Goal: Information Seeking & Learning: Learn about a topic

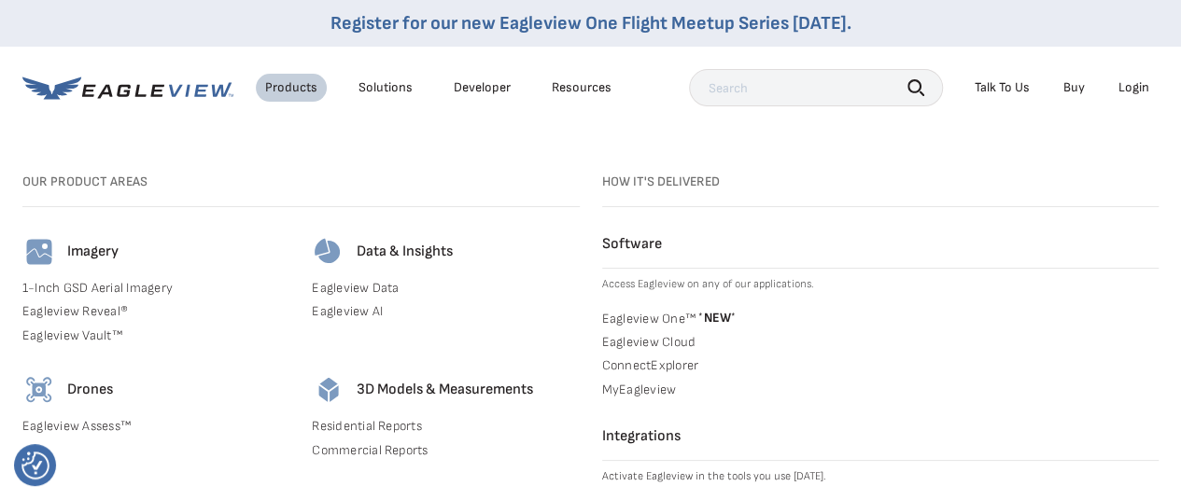
scroll to position [373, 0]
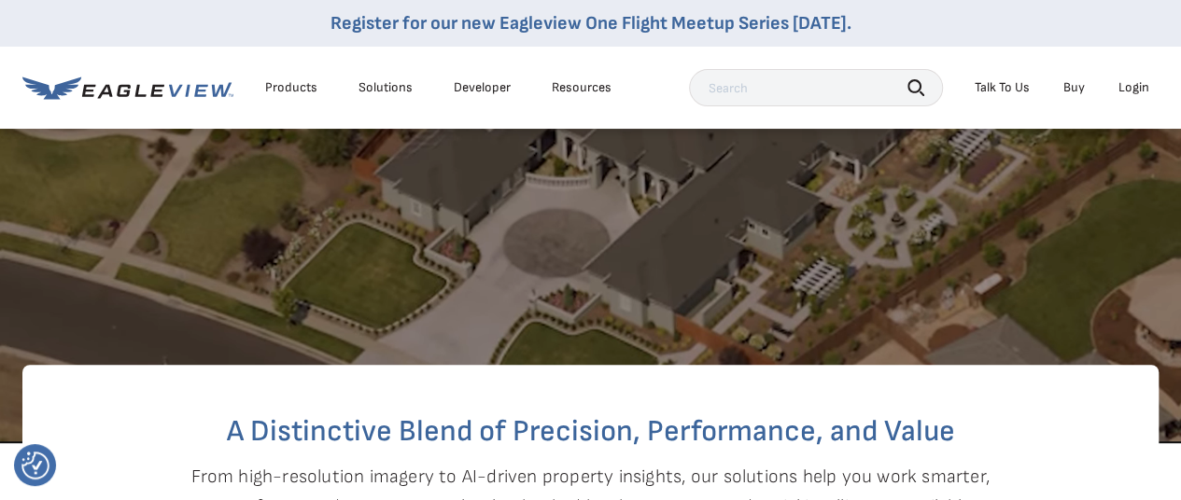
click at [788, 92] on input "text" at bounding box center [816, 87] width 254 height 37
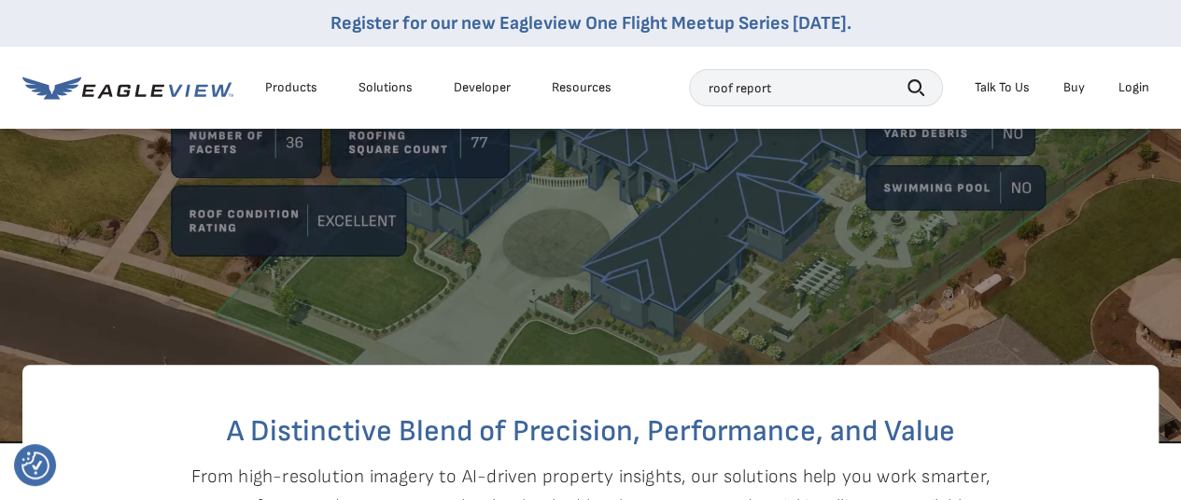
type input "roof report"
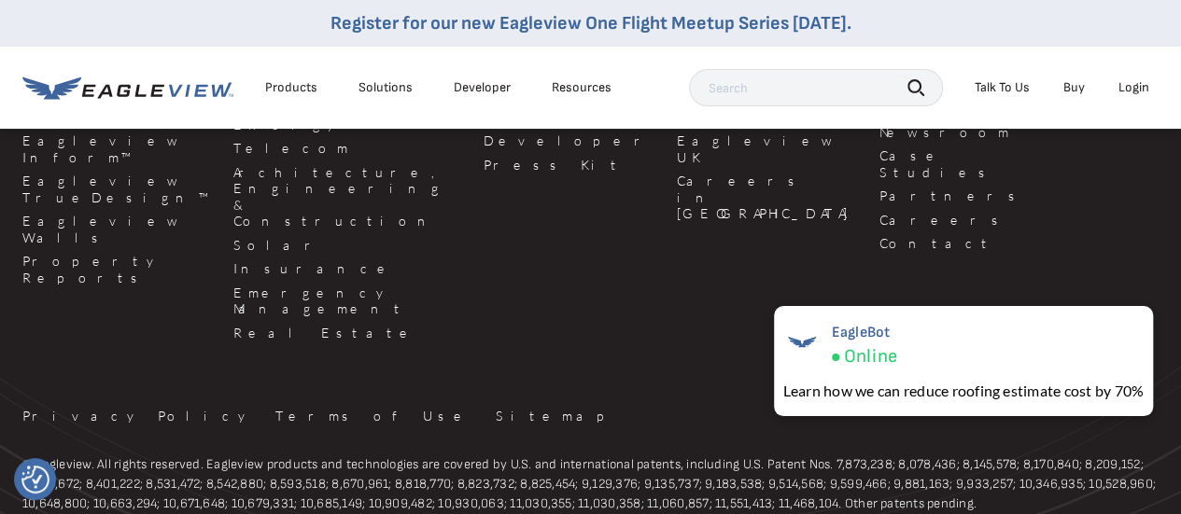
scroll to position [3277, 0]
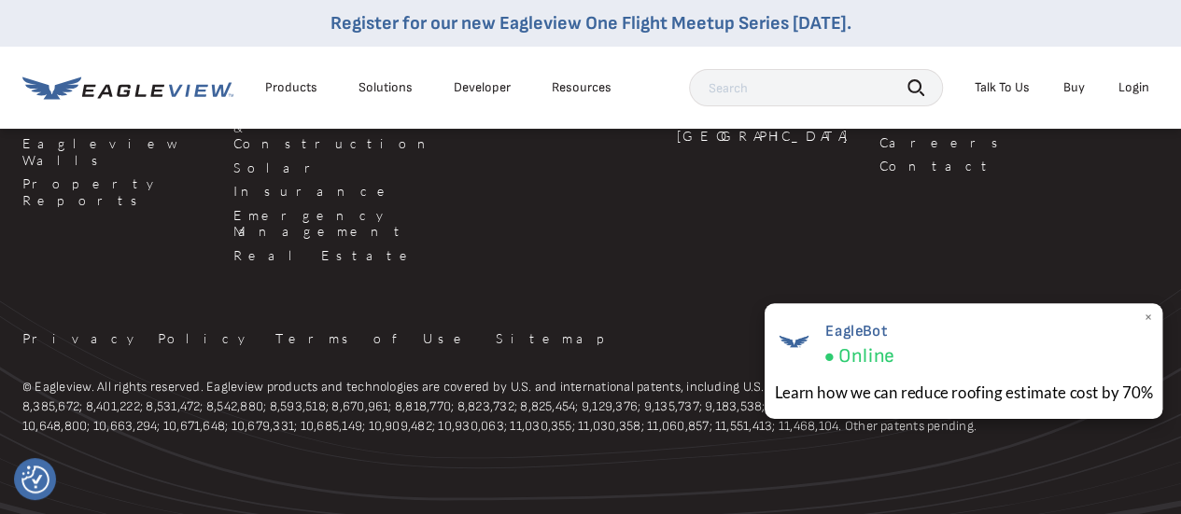
drag, startPoint x: 1144, startPoint y: 317, endPoint x: 1134, endPoint y: 317, distance: 10.3
click at [1144, 317] on span "×" at bounding box center [1148, 318] width 10 height 20
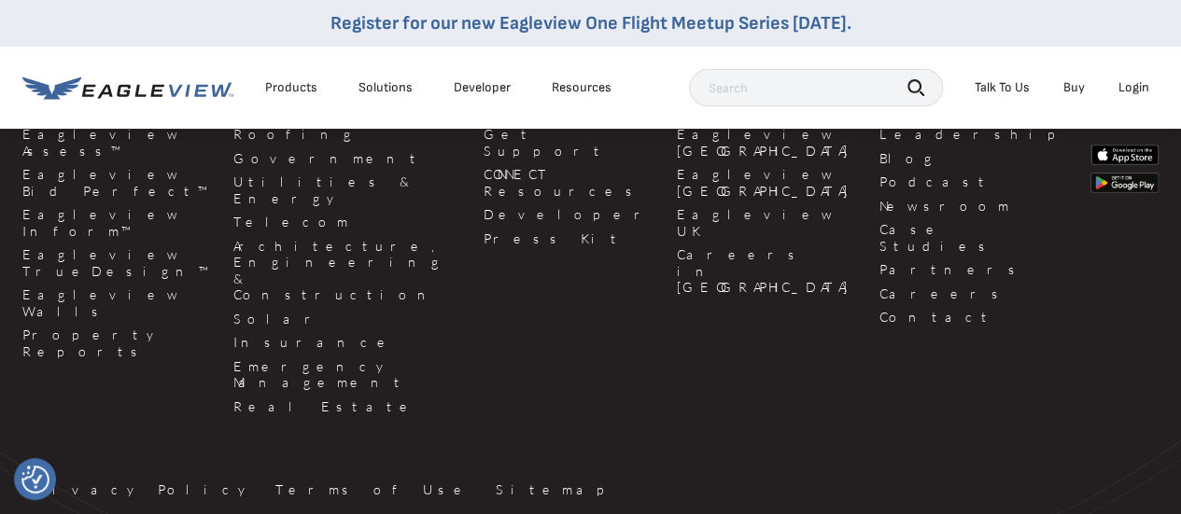
scroll to position [2996, 0]
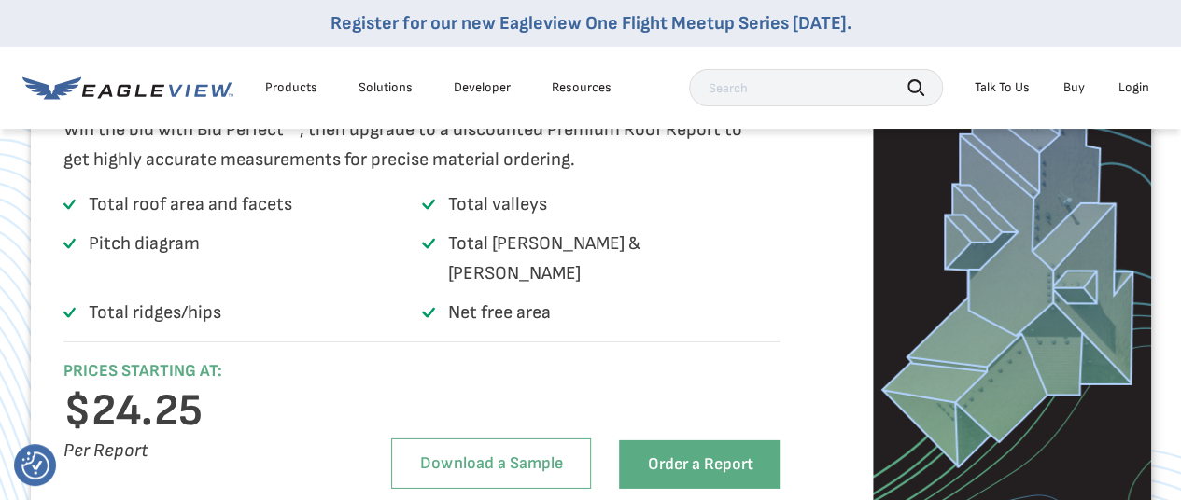
scroll to position [2708, 0]
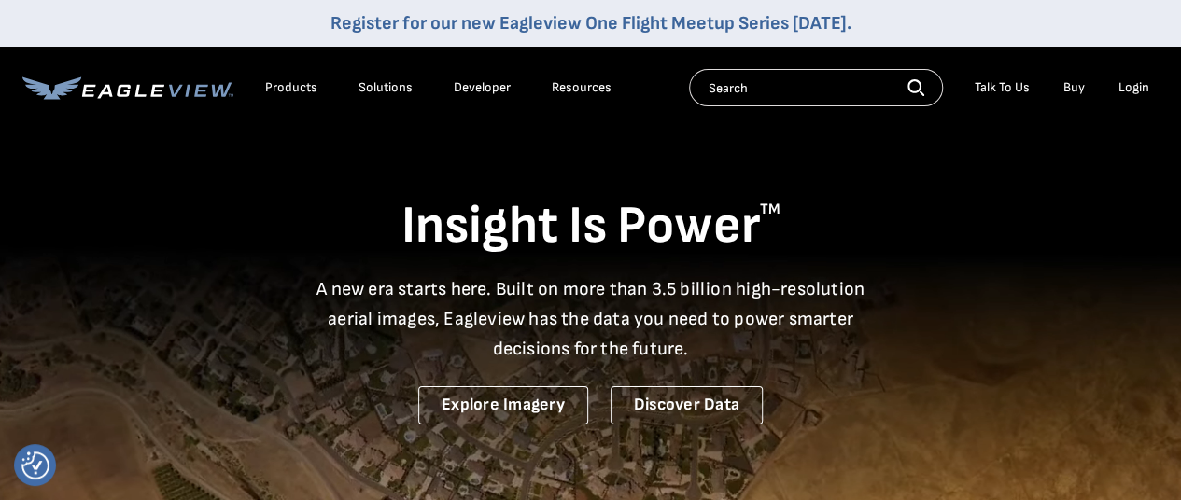
click at [72, 182] on div "Insight Is Power TM A new era starts here. Built on more than 3.5 billion high-…" at bounding box center [590, 276] width 1136 height 298
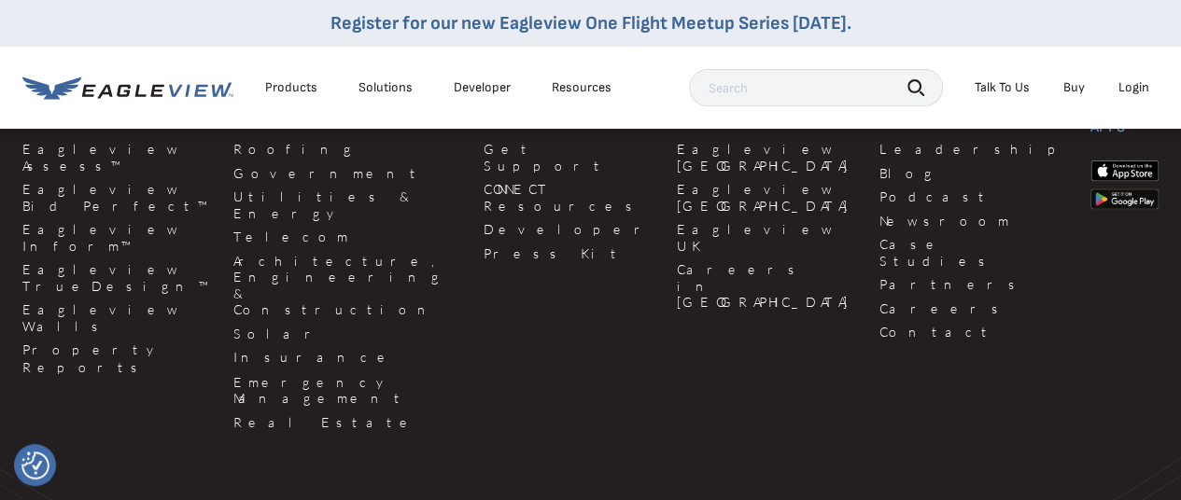
scroll to position [5137, 0]
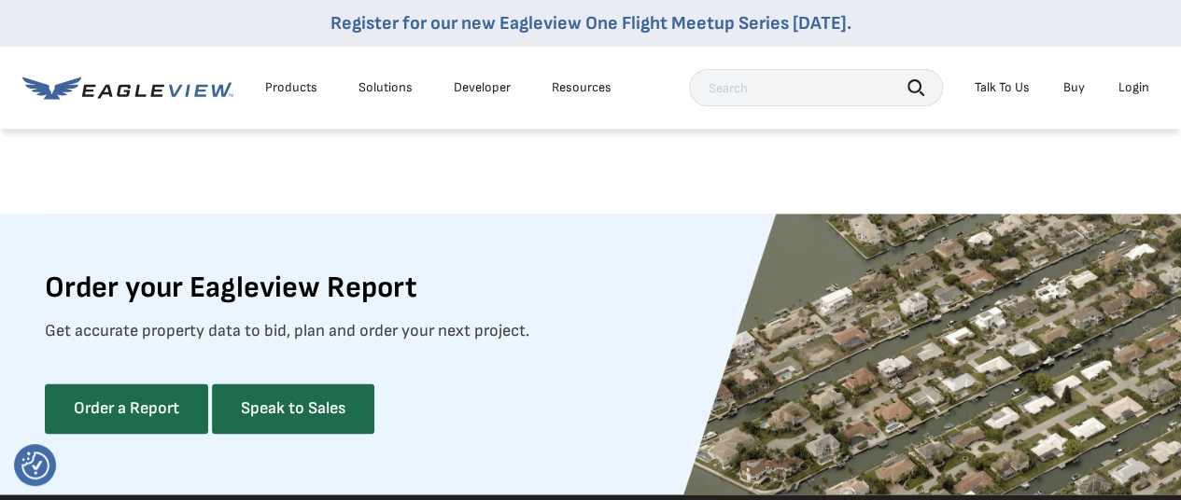
scroll to position [4785, 0]
